Goal: Information Seeking & Learning: Find specific fact

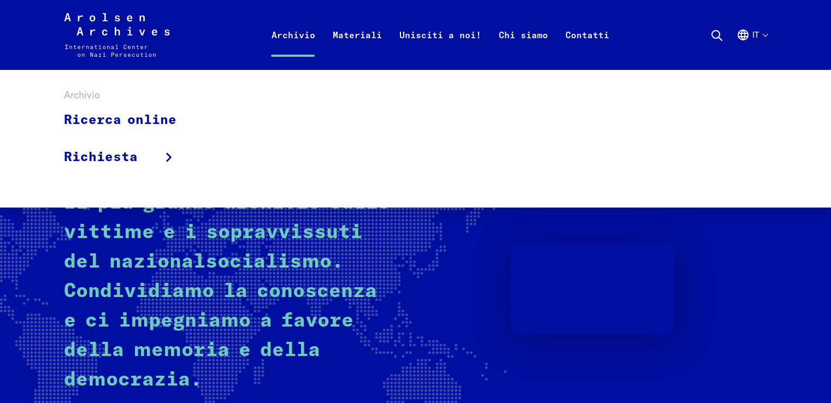
click at [280, 38] on link "Archivio" at bounding box center [292, 48] width 61 height 44
click at [111, 126] on link "Ricerca online" at bounding box center [127, 120] width 127 height 37
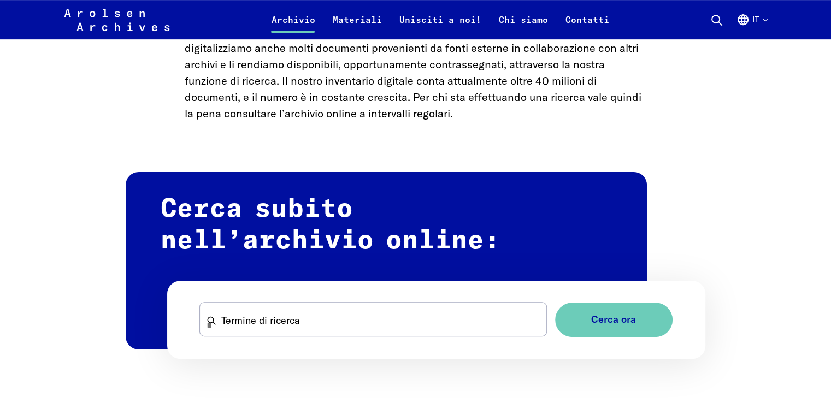
scroll to position [532, 0]
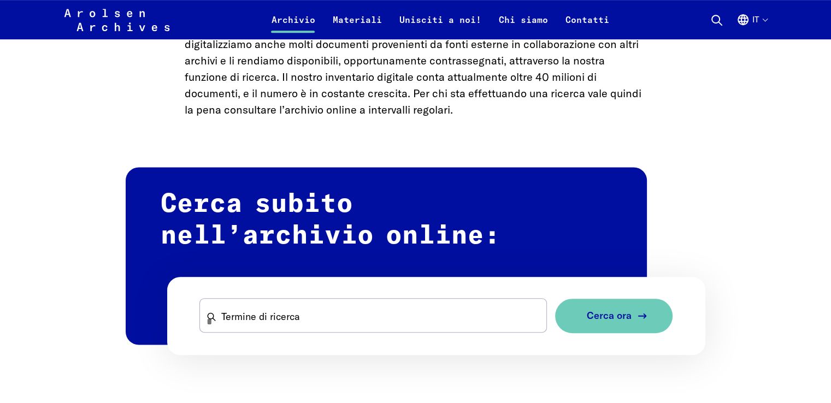
click at [577, 311] on button "Cerca ora" at bounding box center [613, 316] width 117 height 34
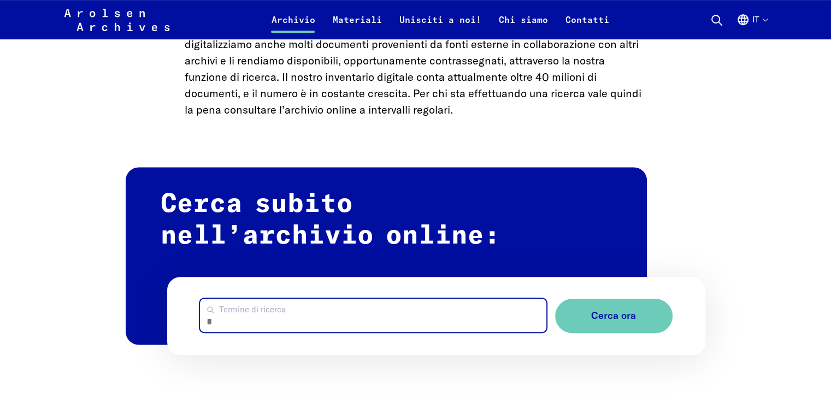
click at [348, 328] on input "Termine di ricerca" at bounding box center [373, 315] width 346 height 33
type input "*******"
click at [555, 299] on button "Cerca ora" at bounding box center [613, 316] width 117 height 34
